Goal: Entertainment & Leisure: Consume media (video, audio)

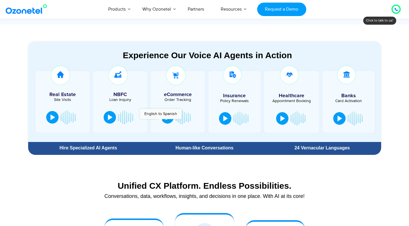
click at [160, 122] on div at bounding box center [177, 117] width 37 height 17
click at [162, 120] on button at bounding box center [167, 116] width 12 height 13
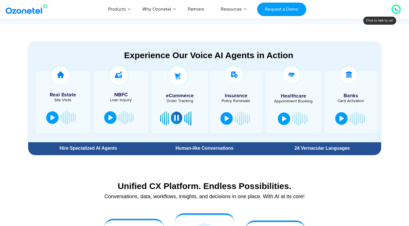
click at [174, 120] on div at bounding box center [176, 118] width 5 height 6
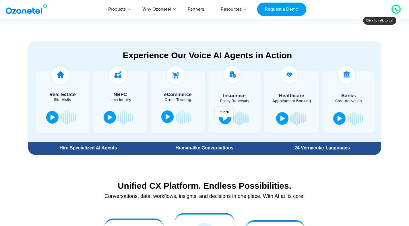
click at [224, 120] on div at bounding box center [225, 118] width 5 height 6
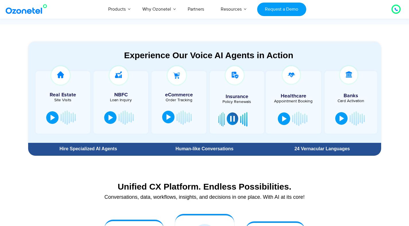
click at [234, 119] on div at bounding box center [232, 119] width 5 height 6
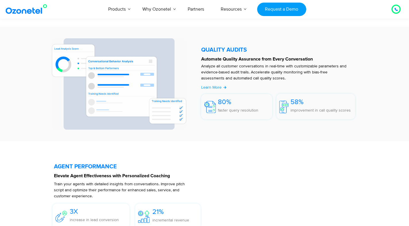
scroll to position [847, 0]
